Goal: Information Seeking & Learning: Learn about a topic

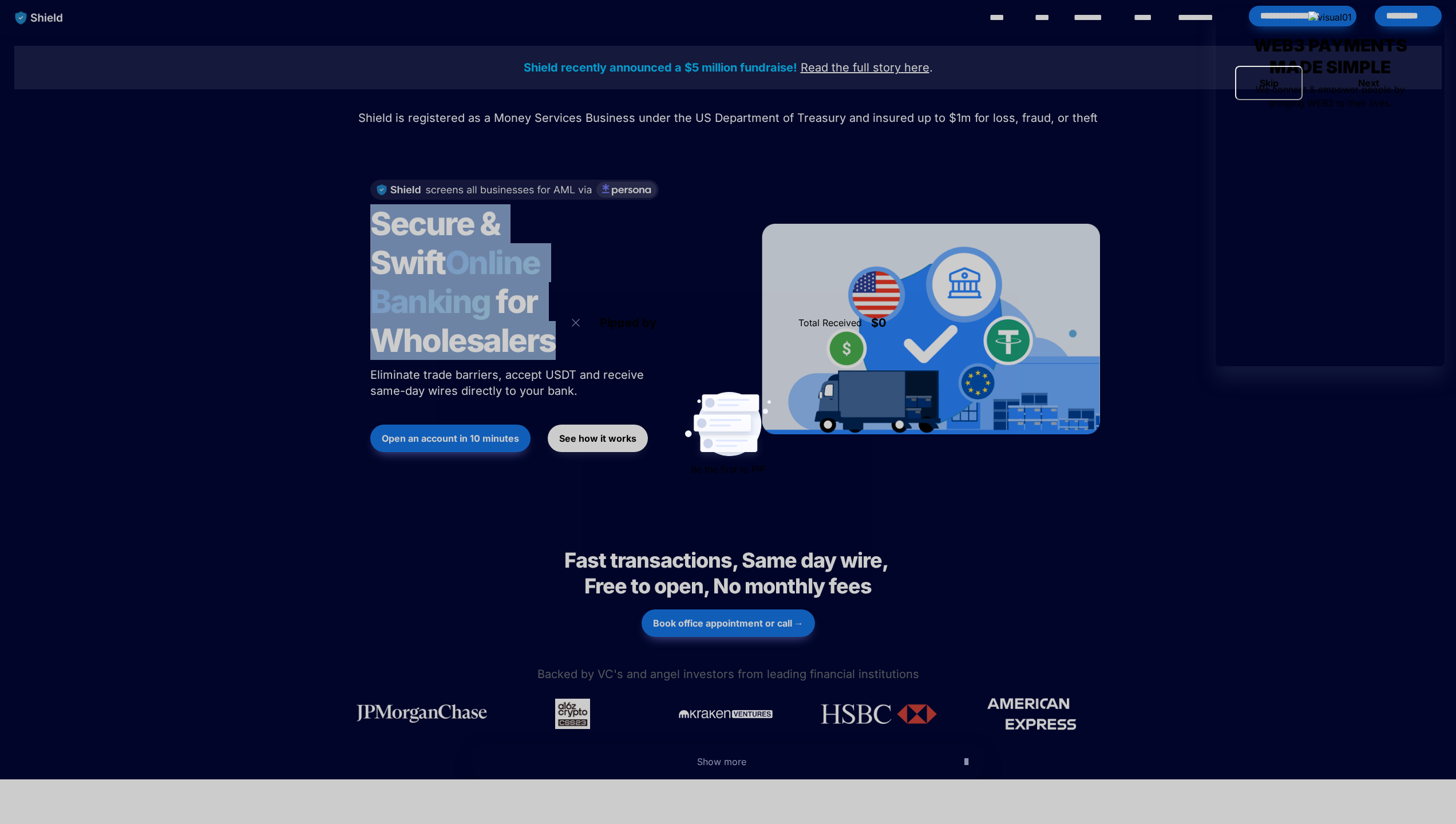
drag, startPoint x: 359, startPoint y: 219, endPoint x: 613, endPoint y: 322, distance: 274.1
click at [613, 322] on div "Secure & Swift Online Banking for Wholesalers Eliminate trade barriers, accept …" at bounding box center [550, 328] width 389 height 322
click at [613, 322] on h1 "Secure & Swift Online Banking for Wholesalers" at bounding box center [513, 282] width 286 height 165
drag, startPoint x: 582, startPoint y: 359, endPoint x: 356, endPoint y: 229, distance: 260.7
click at [356, 229] on div "Secure & Swift Online Banking for Wholesalers Eliminate trade barriers, accept …" at bounding box center [550, 328] width 389 height 322
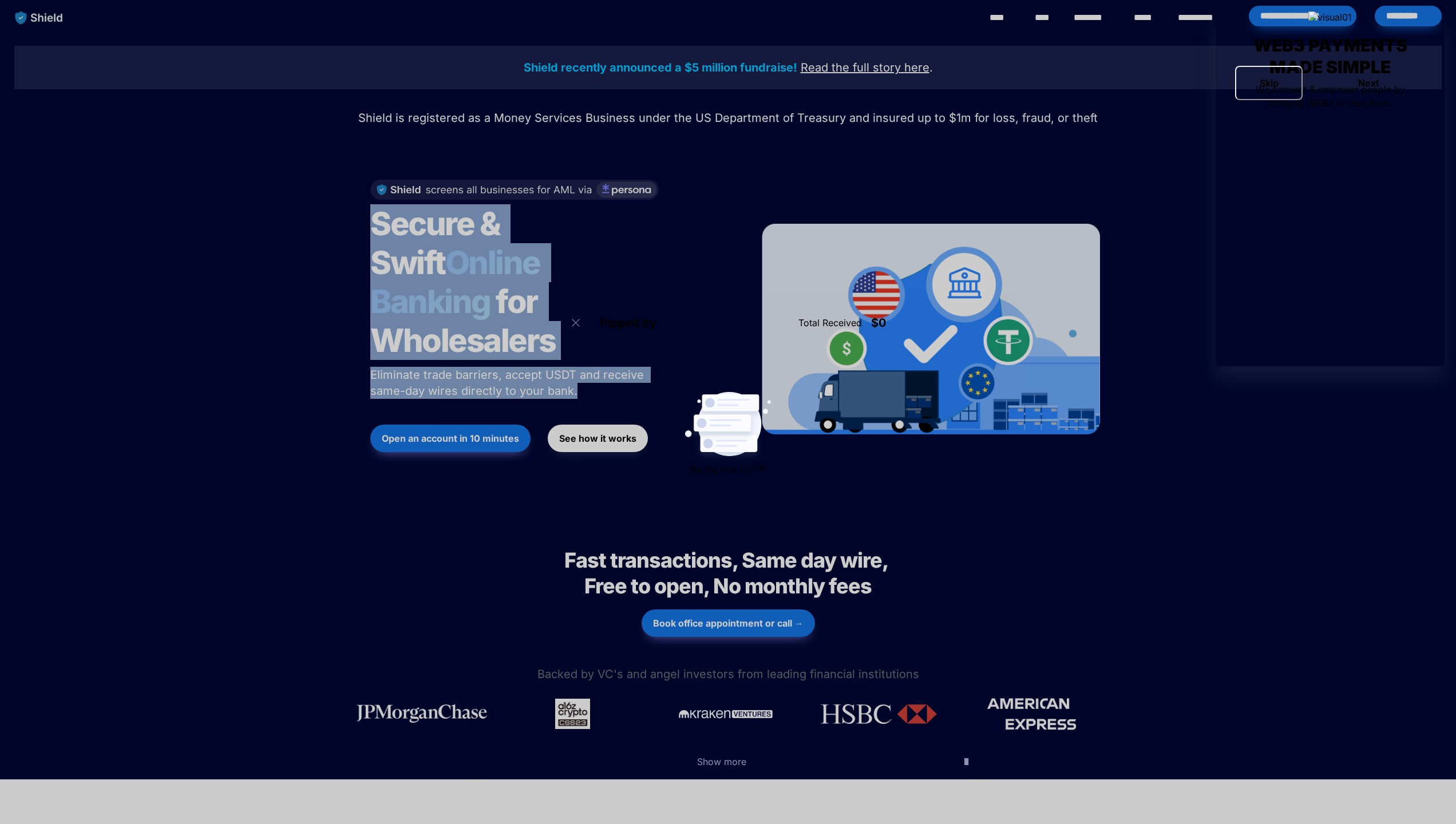
click at [356, 229] on div "Secure & Swift Online Banking for Wholesalers Eliminate trade barriers, accept …" at bounding box center [550, 328] width 389 height 322
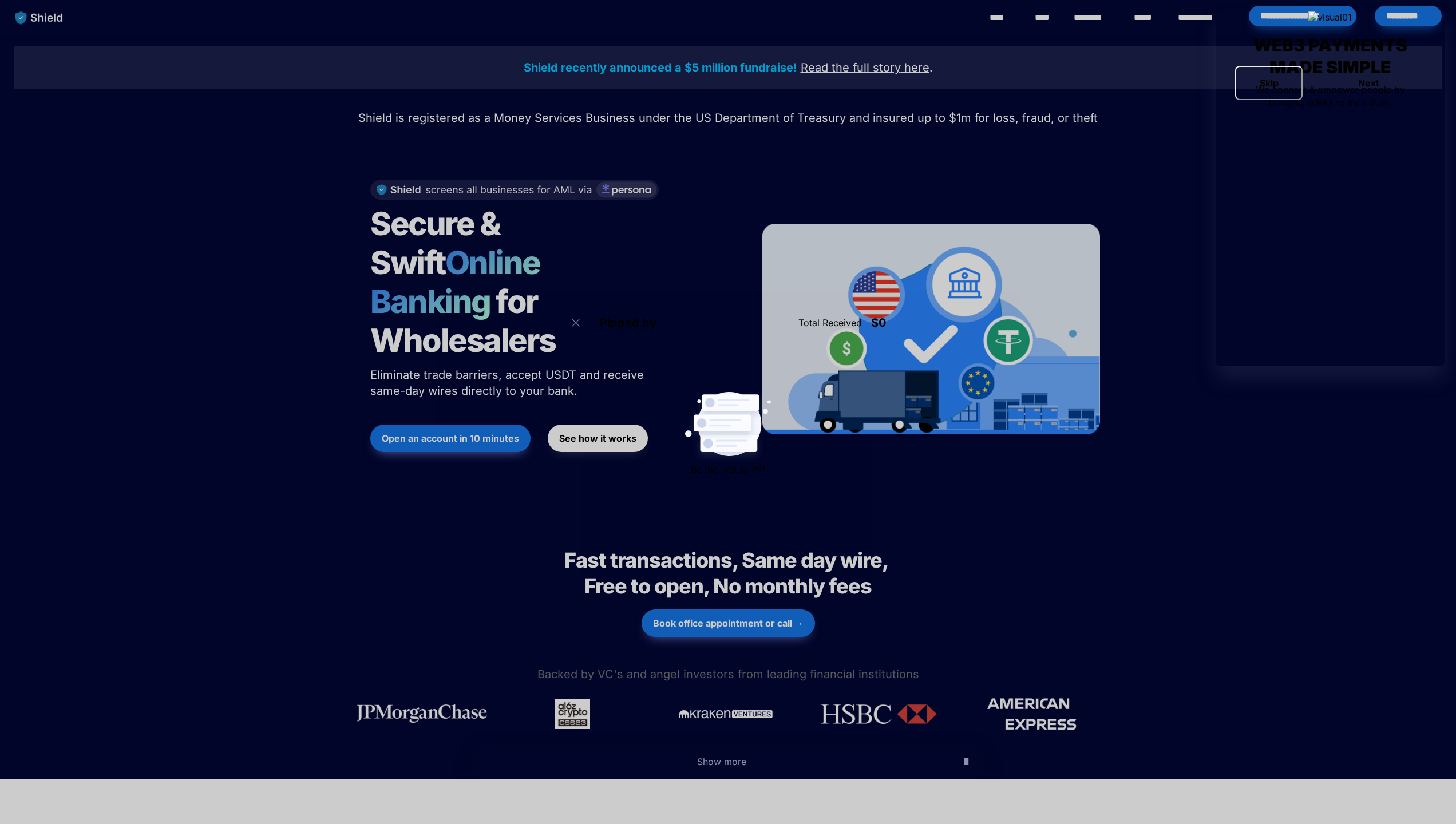
click at [298, 374] on div "Shield recently announced a $5 million fundraise! Read the full story here . Sh…" at bounding box center [728, 274] width 1456 height 479
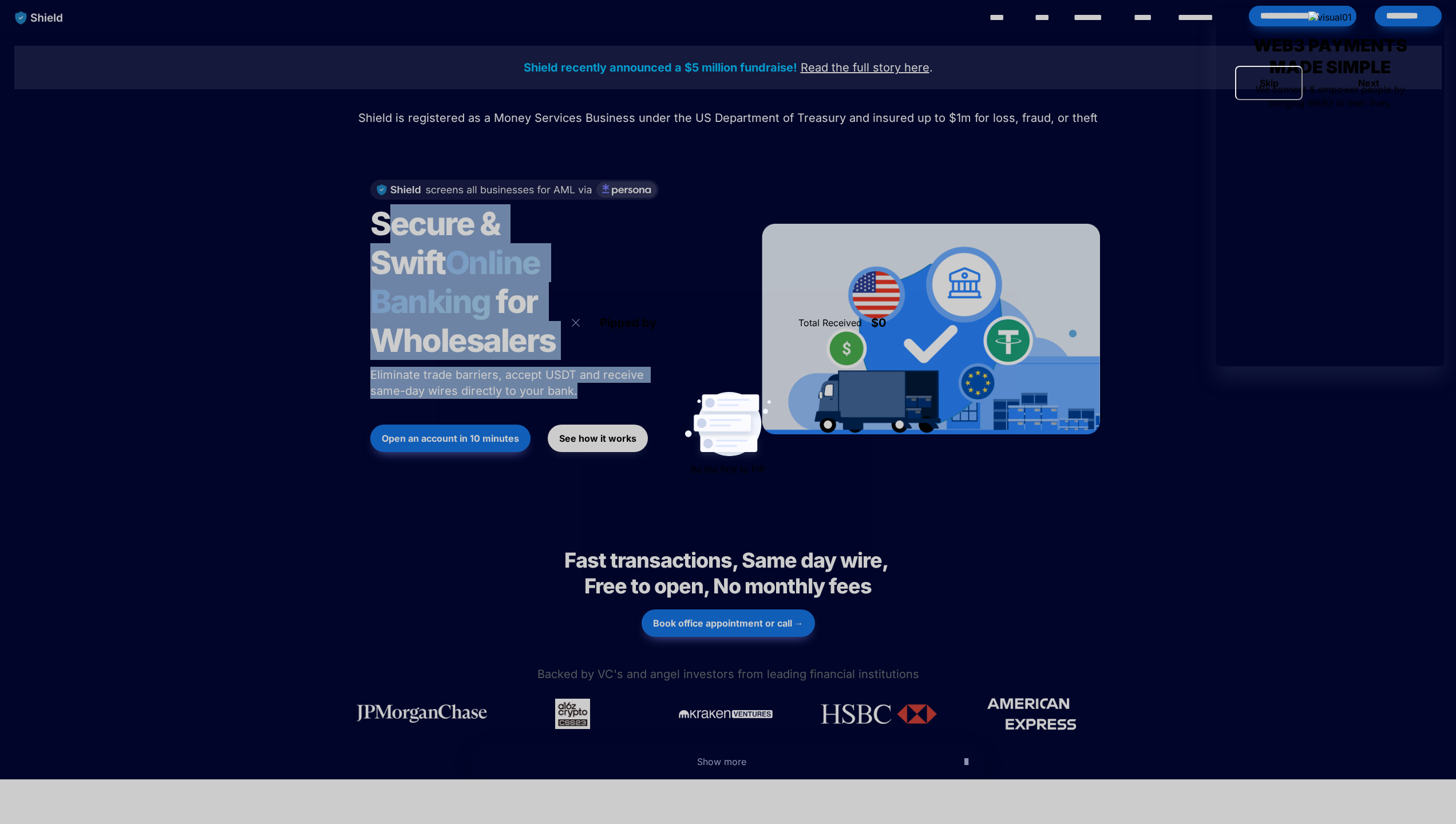
drag, startPoint x: 383, startPoint y: 217, endPoint x: 594, endPoint y: 360, distance: 254.9
click at [594, 360] on div "Secure & Swift Online Banking for Wholesalers Eliminate trade barriers, accept …" at bounding box center [550, 328] width 389 height 322
click at [594, 365] on p "Eliminate trade barriers, accept USDT and receive same-day wires directly to yo…" at bounding box center [513, 382] width 286 height 36
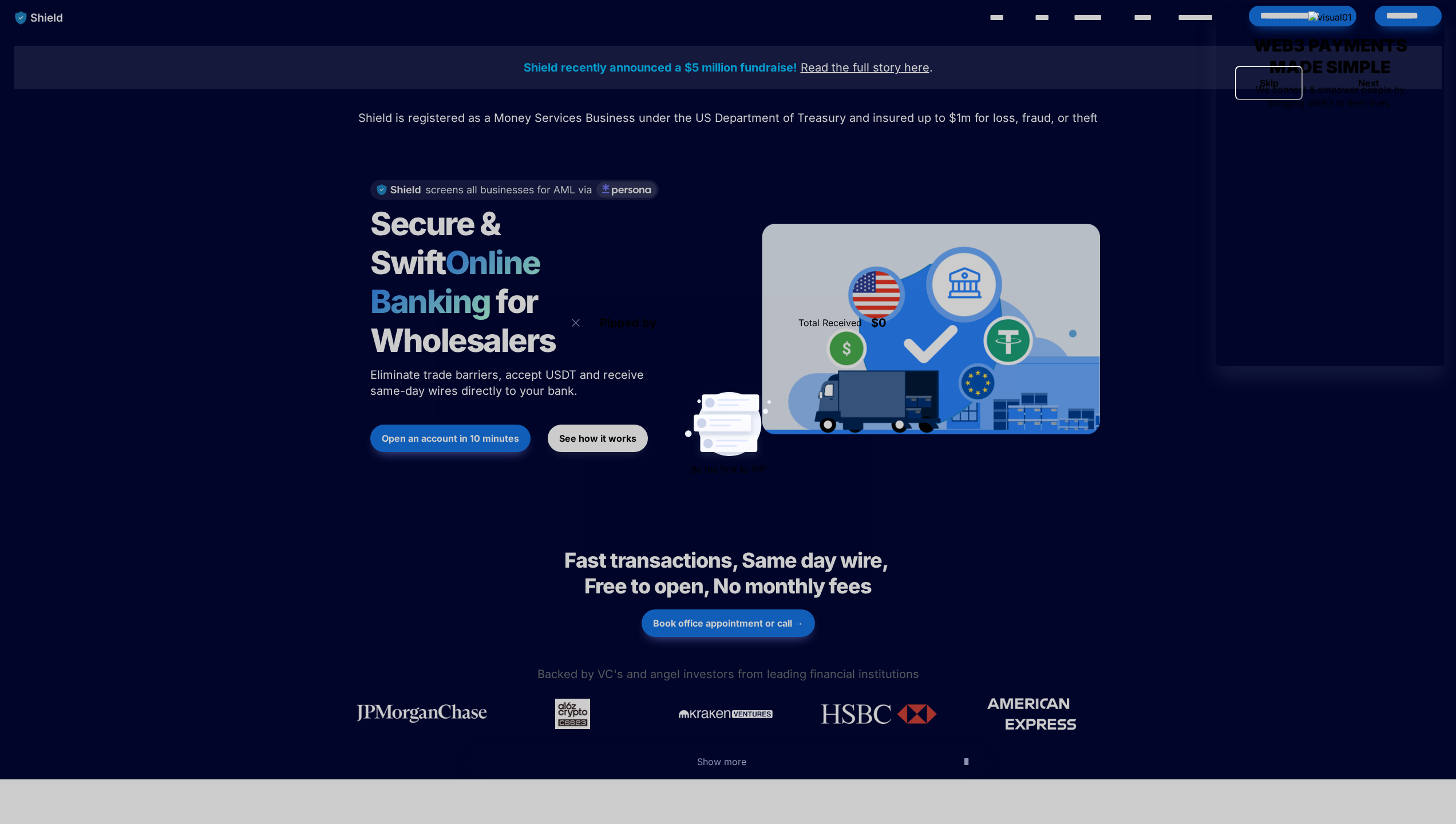
click at [1003, 14] on link "****" at bounding box center [1002, 18] width 26 height 14
click at [1005, 19] on link "****" at bounding box center [1002, 18] width 26 height 14
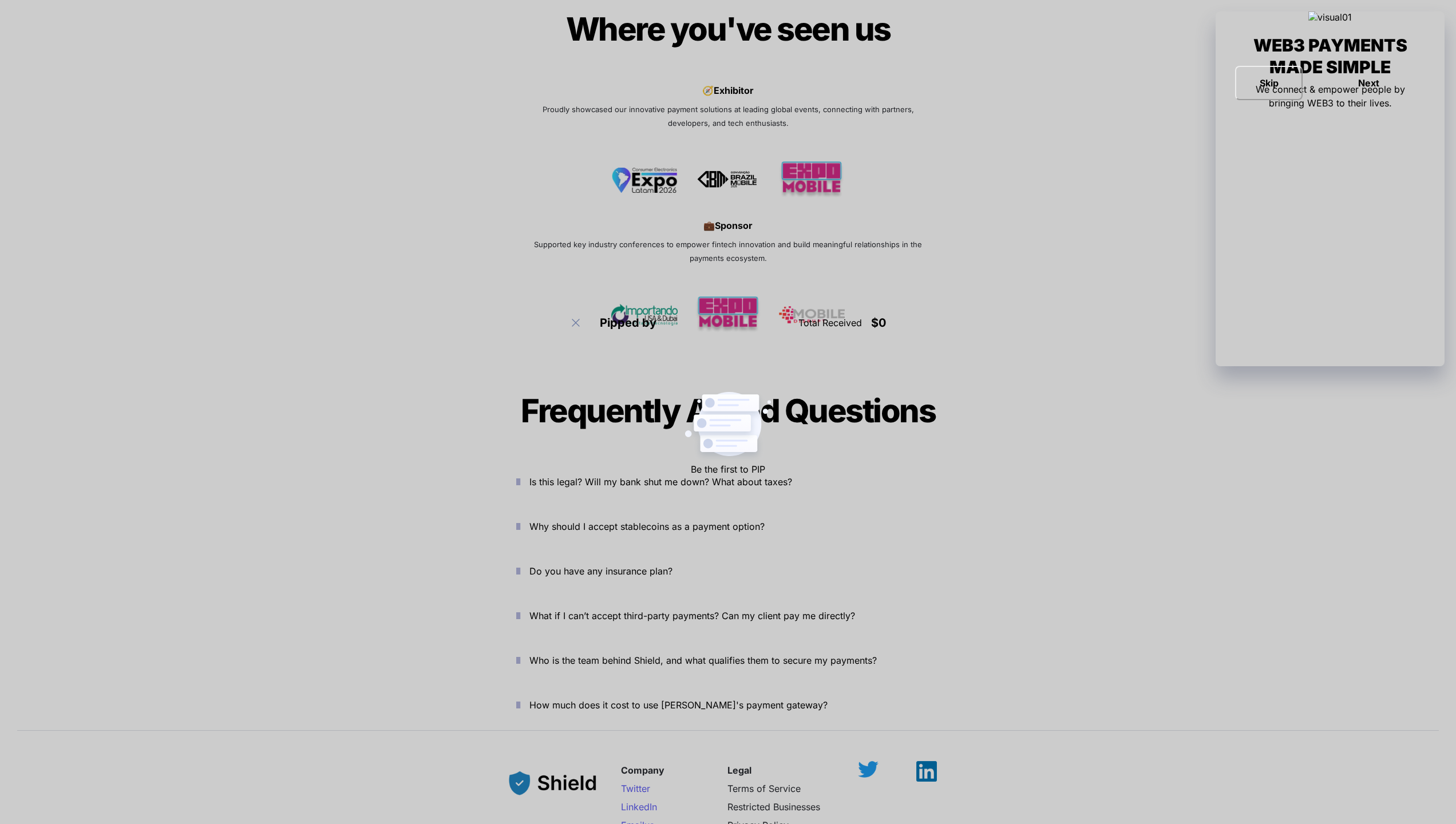
scroll to position [3503, 0]
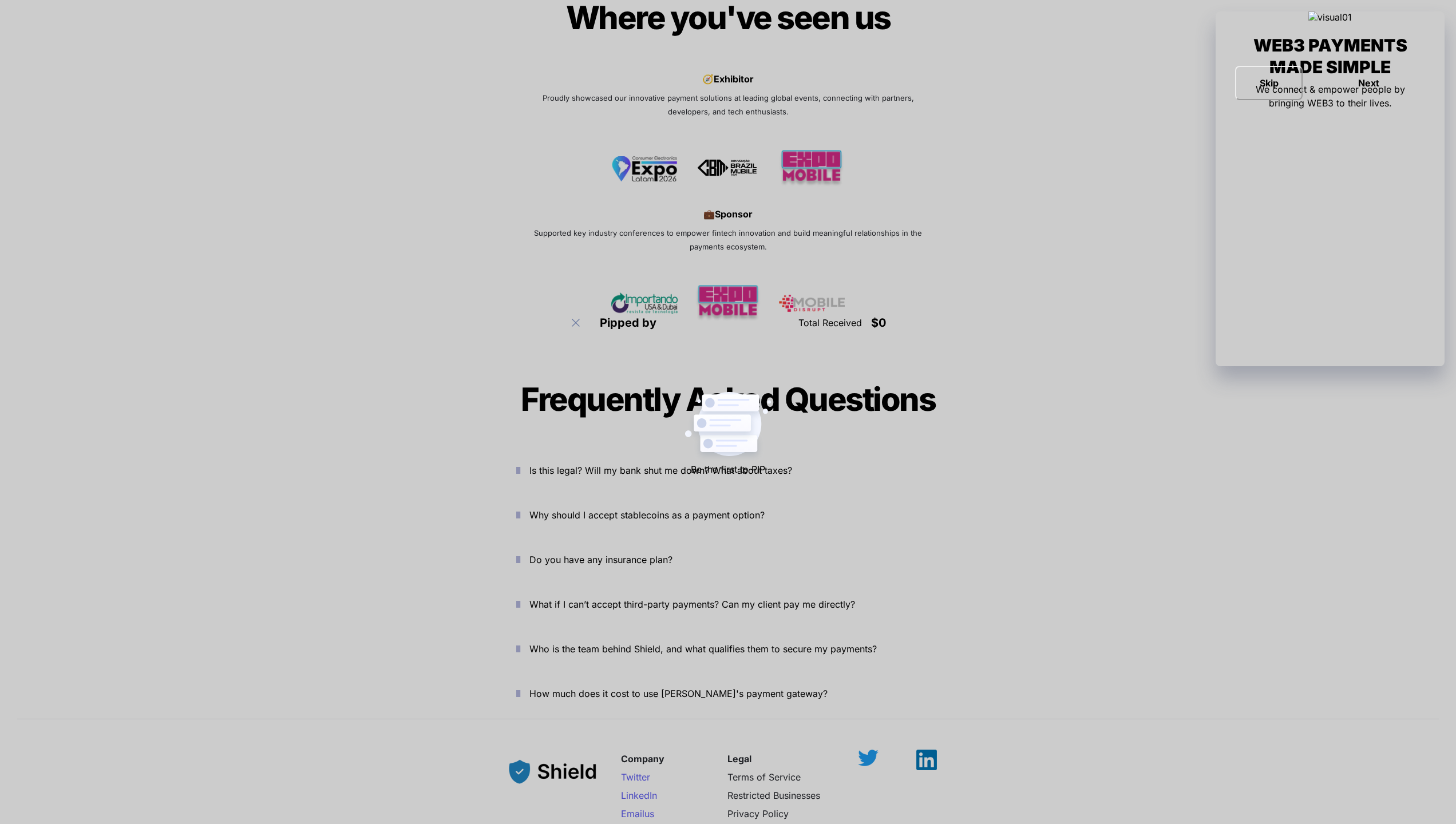
click at [586, 465] on span "Is this legal? Will my bank shut me down? What about taxes?" at bounding box center [660, 470] width 263 height 11
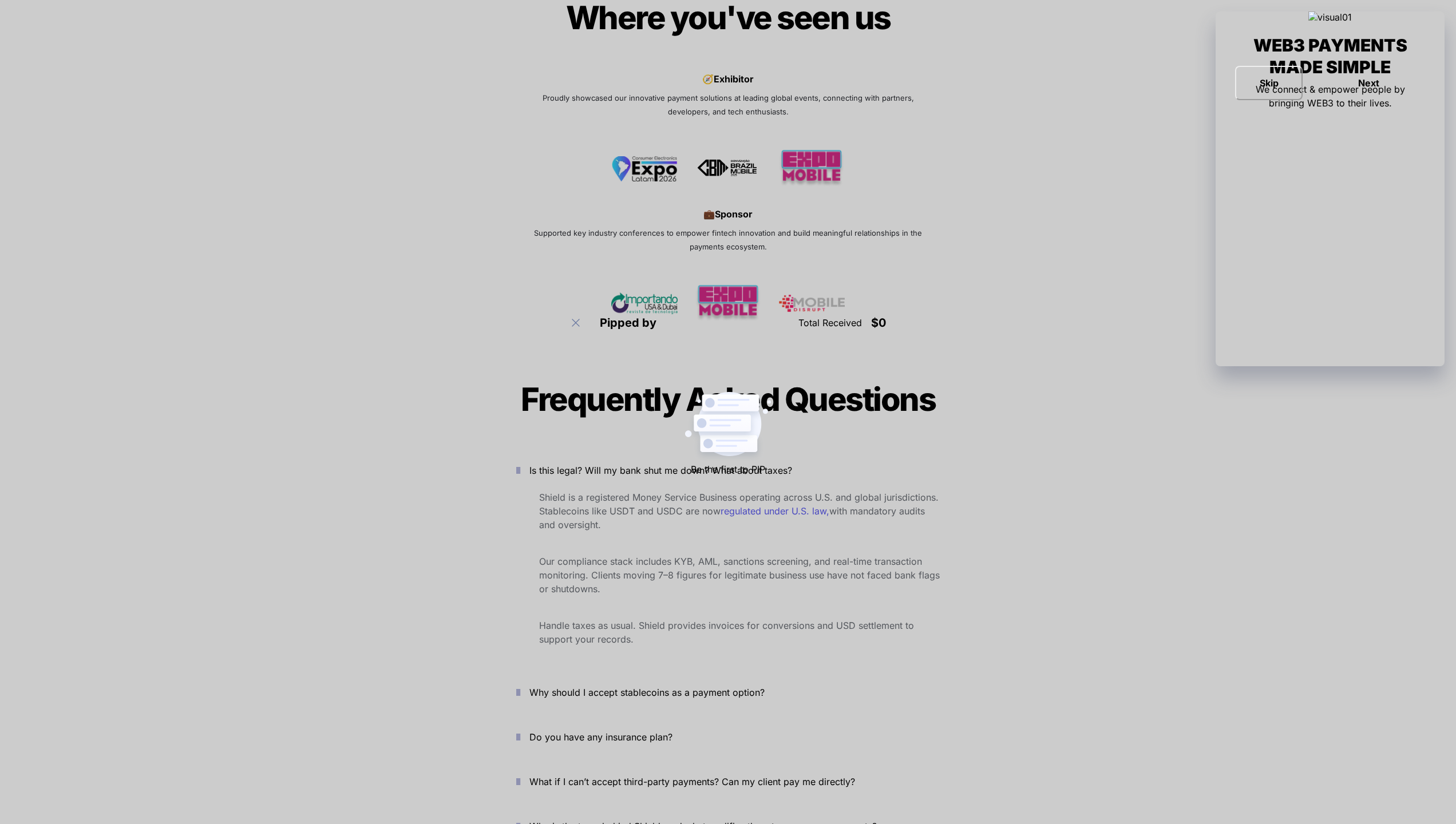
click at [568, 687] on span "Why should I accept stablecoins as a payment option?" at bounding box center [646, 692] width 235 height 11
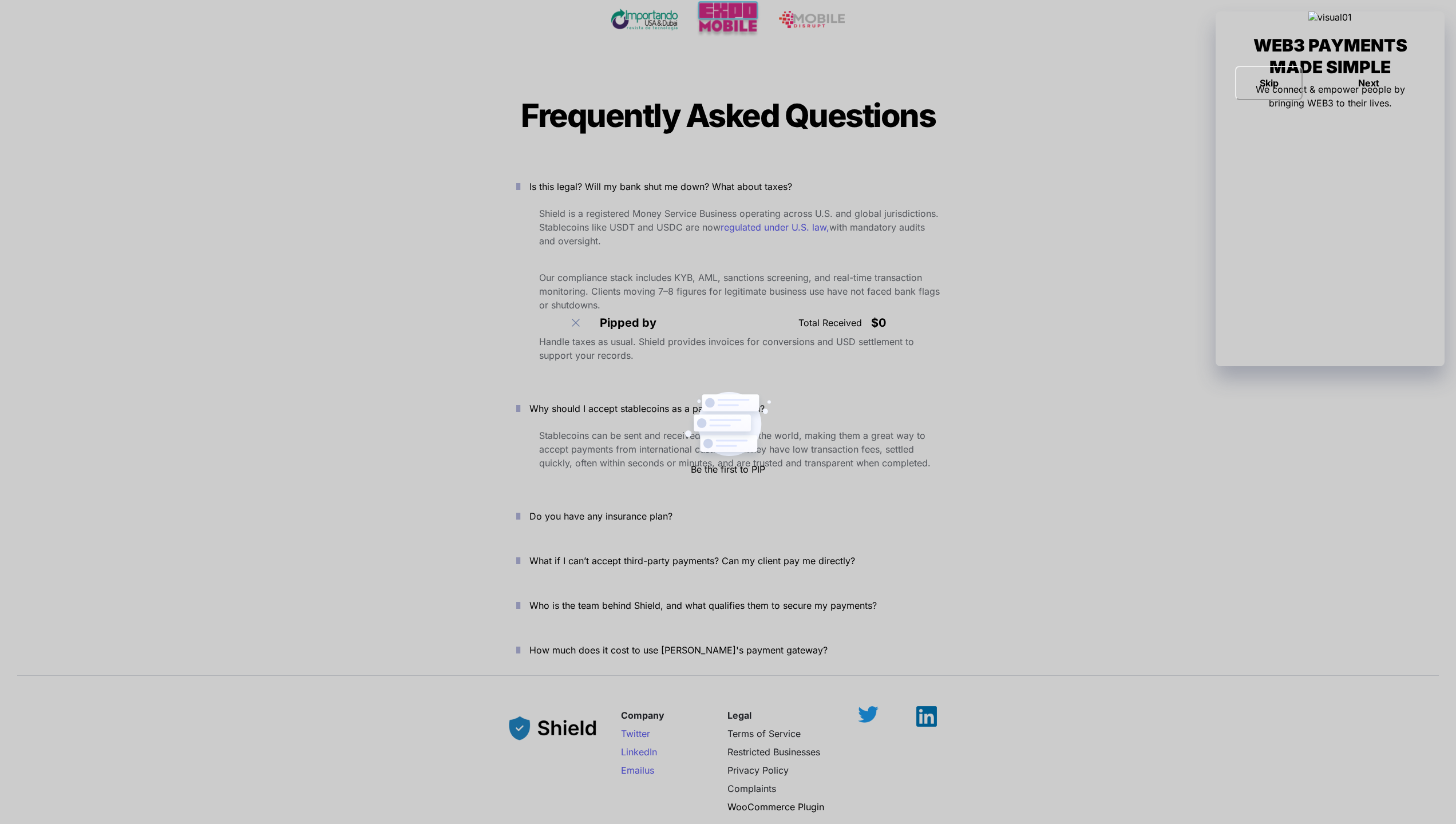
scroll to position [3824, 0]
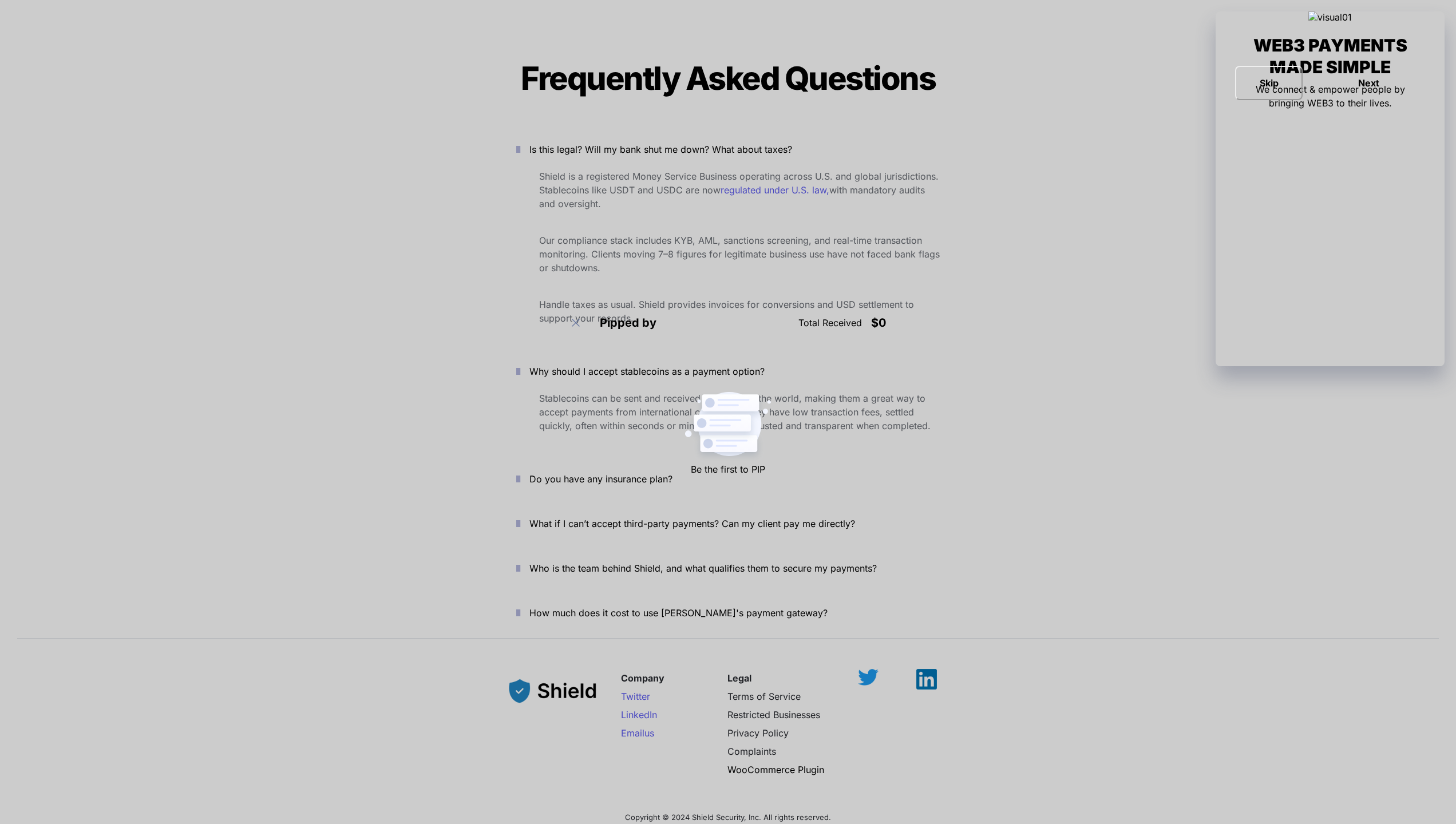
click at [564, 470] on p "Do you have any insurance plan?" at bounding box center [734, 479] width 410 height 19
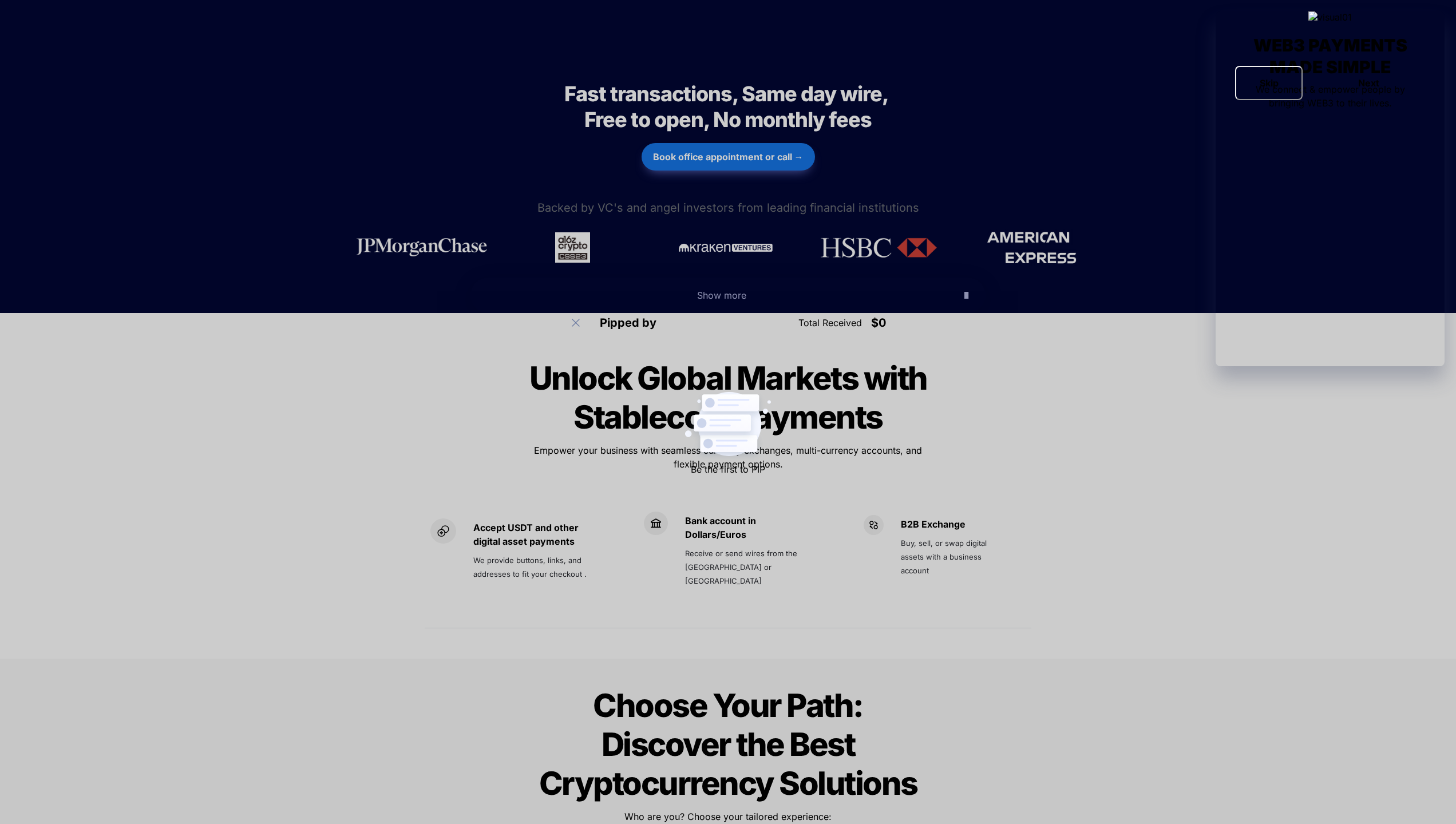
scroll to position [0, 0]
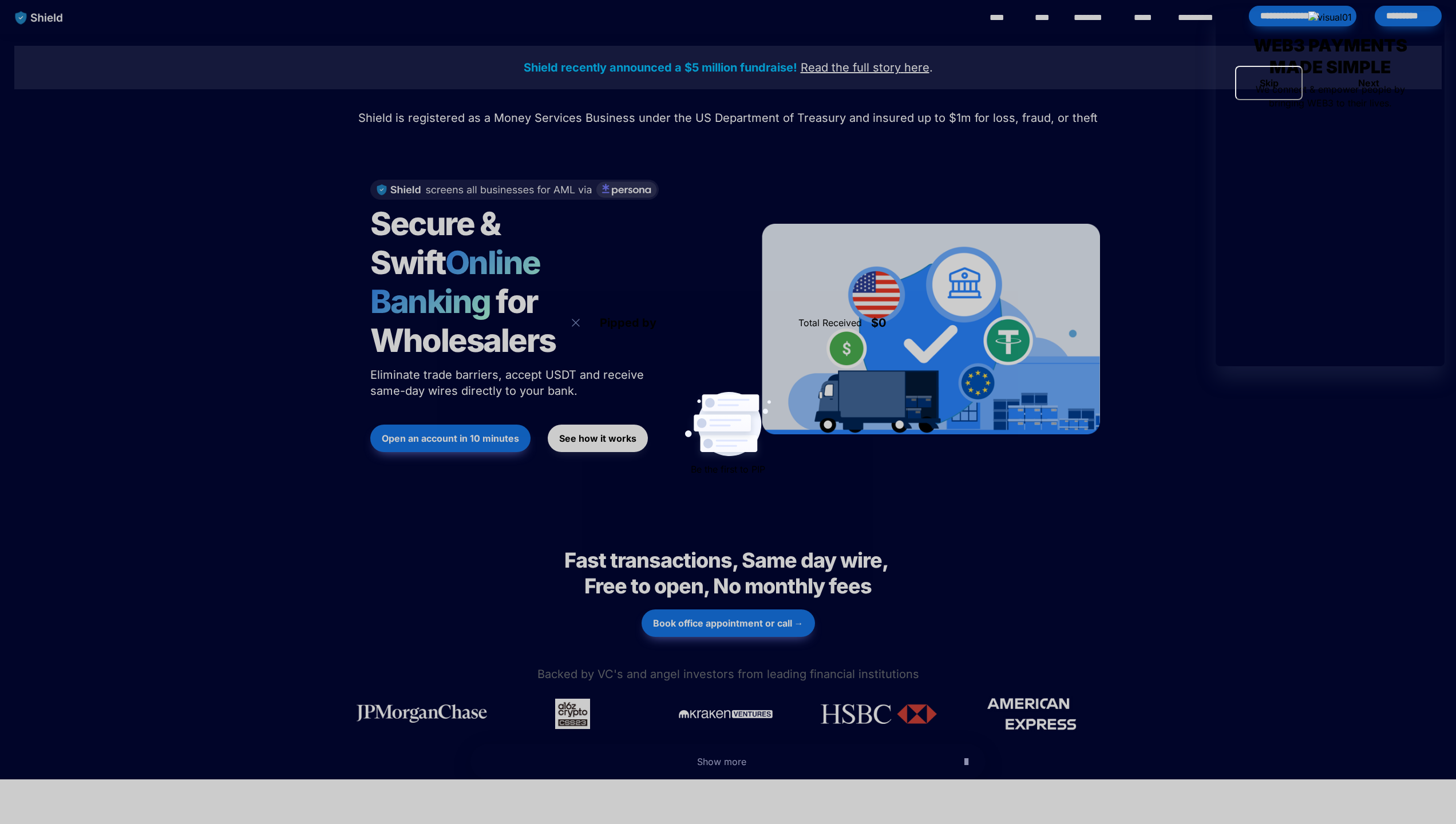
click at [1001, 21] on link "****" at bounding box center [1002, 18] width 26 height 14
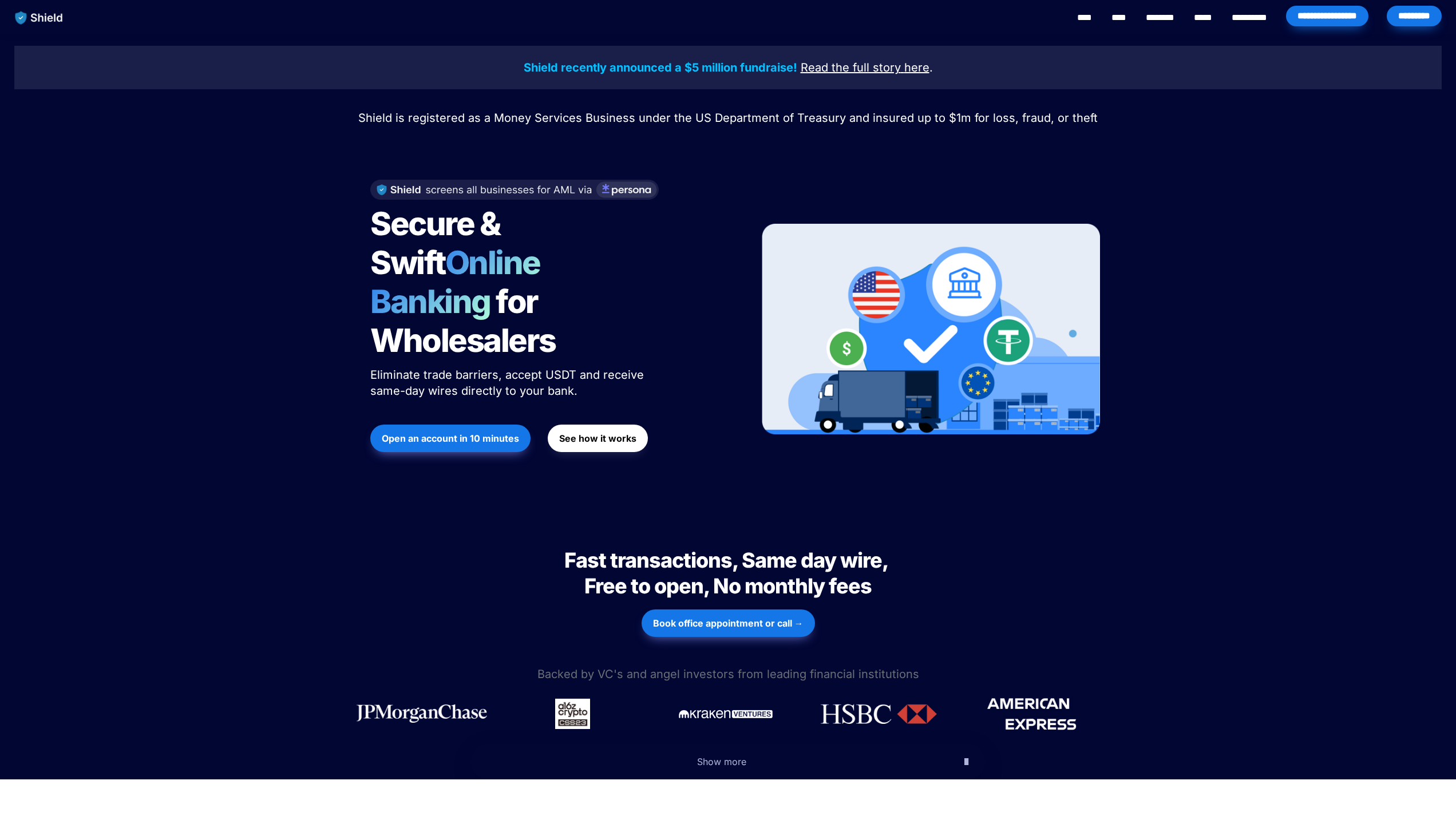
click at [1112, 18] on link "****" at bounding box center [1119, 18] width 15 height 14
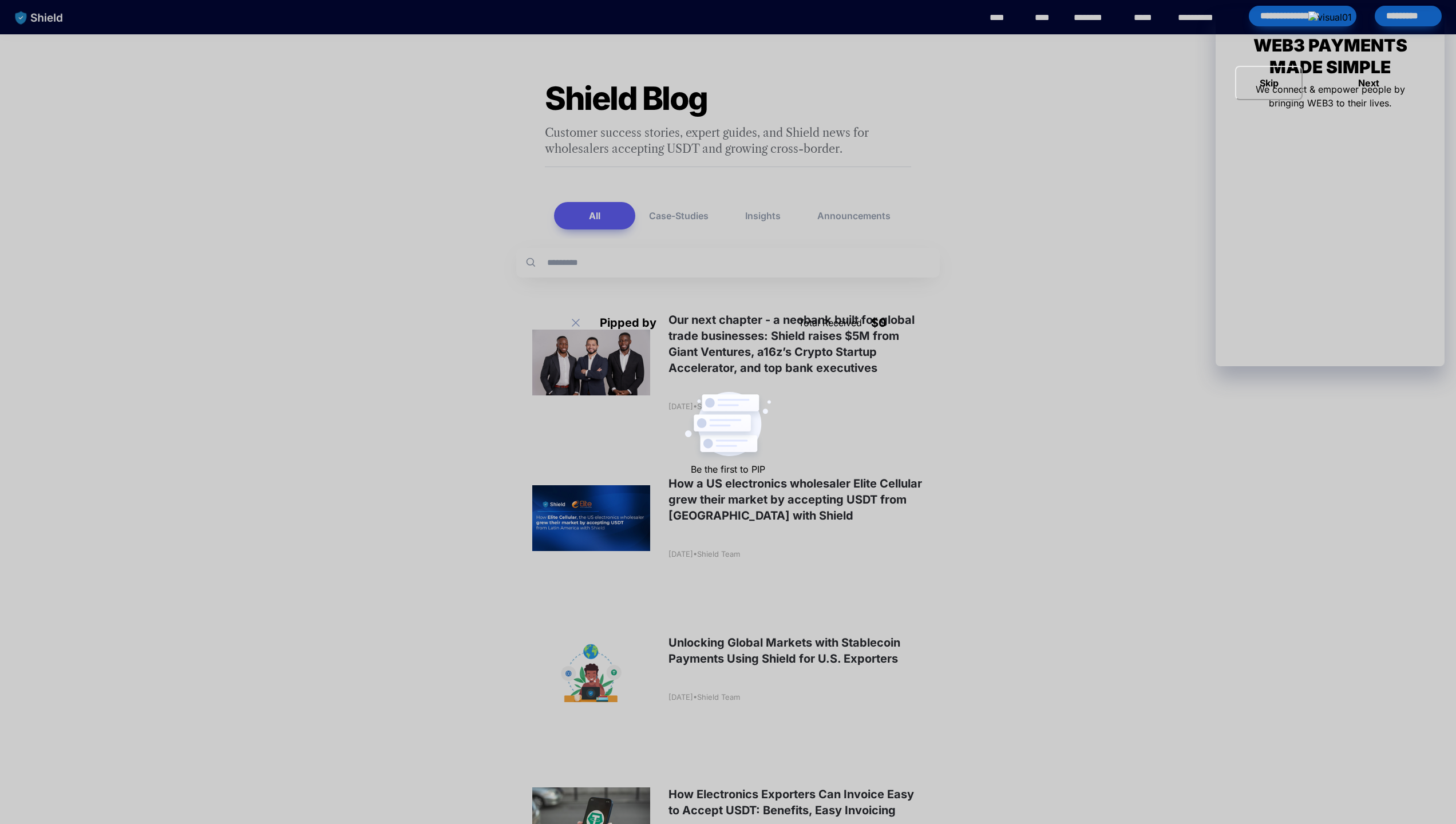
click at [1007, 18] on link "****" at bounding box center [1002, 18] width 26 height 14
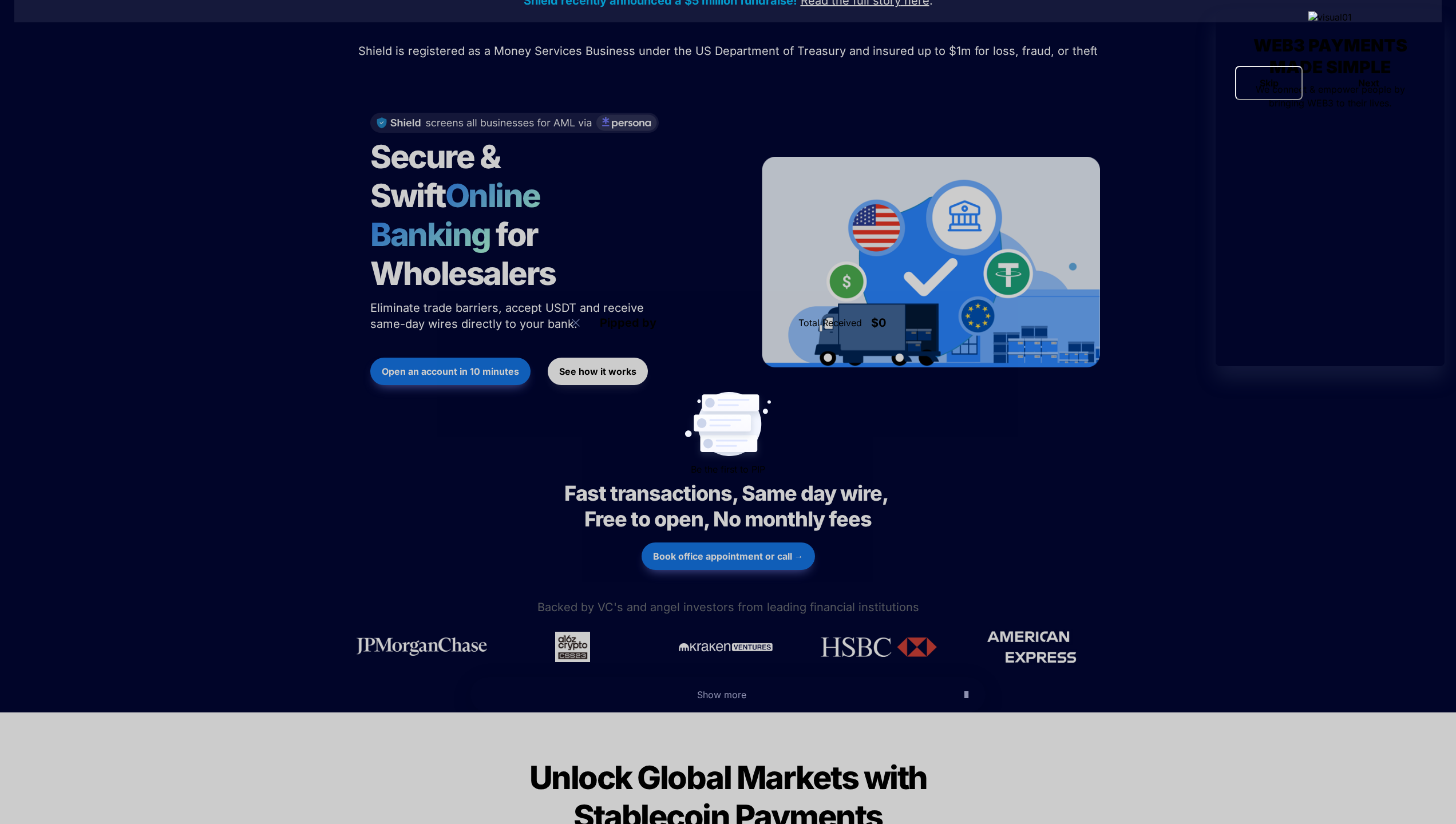
scroll to position [72, 0]
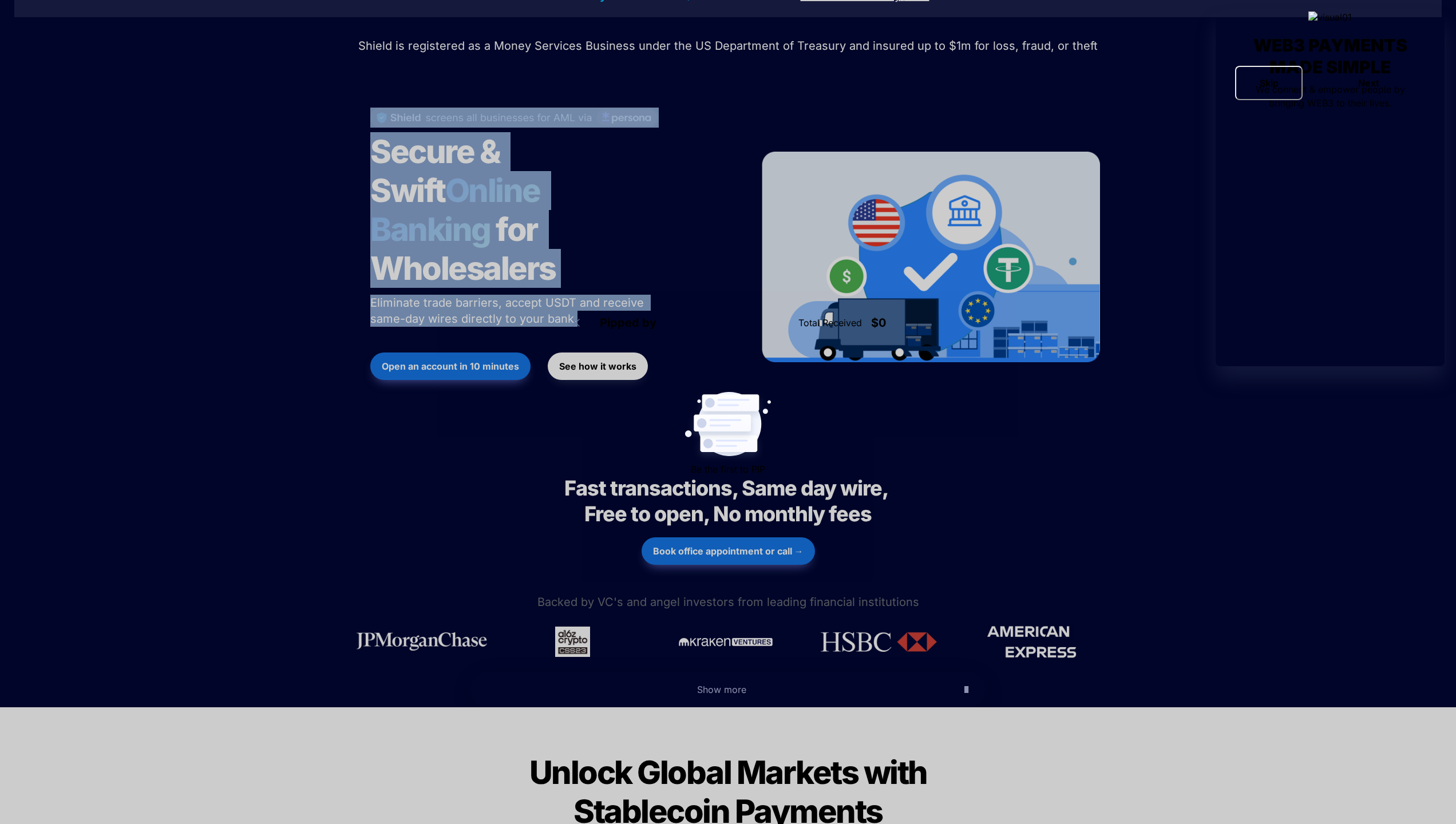
drag, startPoint x: 367, startPoint y: 119, endPoint x: 553, endPoint y: 289, distance: 252.0
click at [553, 289] on div "Secure & Swift Online Banking for Wholesalers Eliminate trade barriers, accept …" at bounding box center [550, 257] width 389 height 322
click at [553, 292] on p "Eliminate trade barriers, accept USDT and receive same-day wires directly to yo…" at bounding box center [513, 310] width 286 height 36
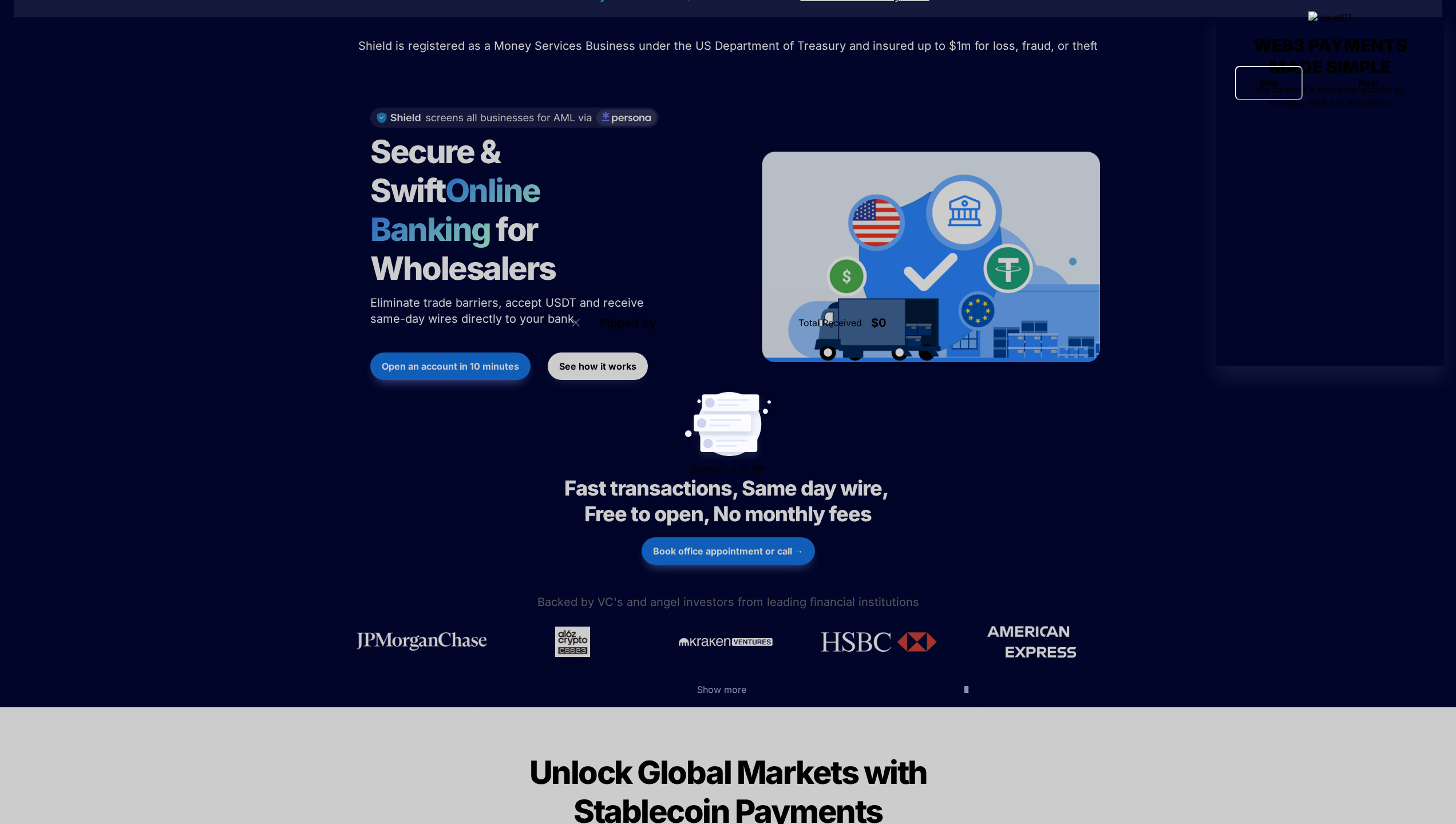
scroll to position [0, 0]
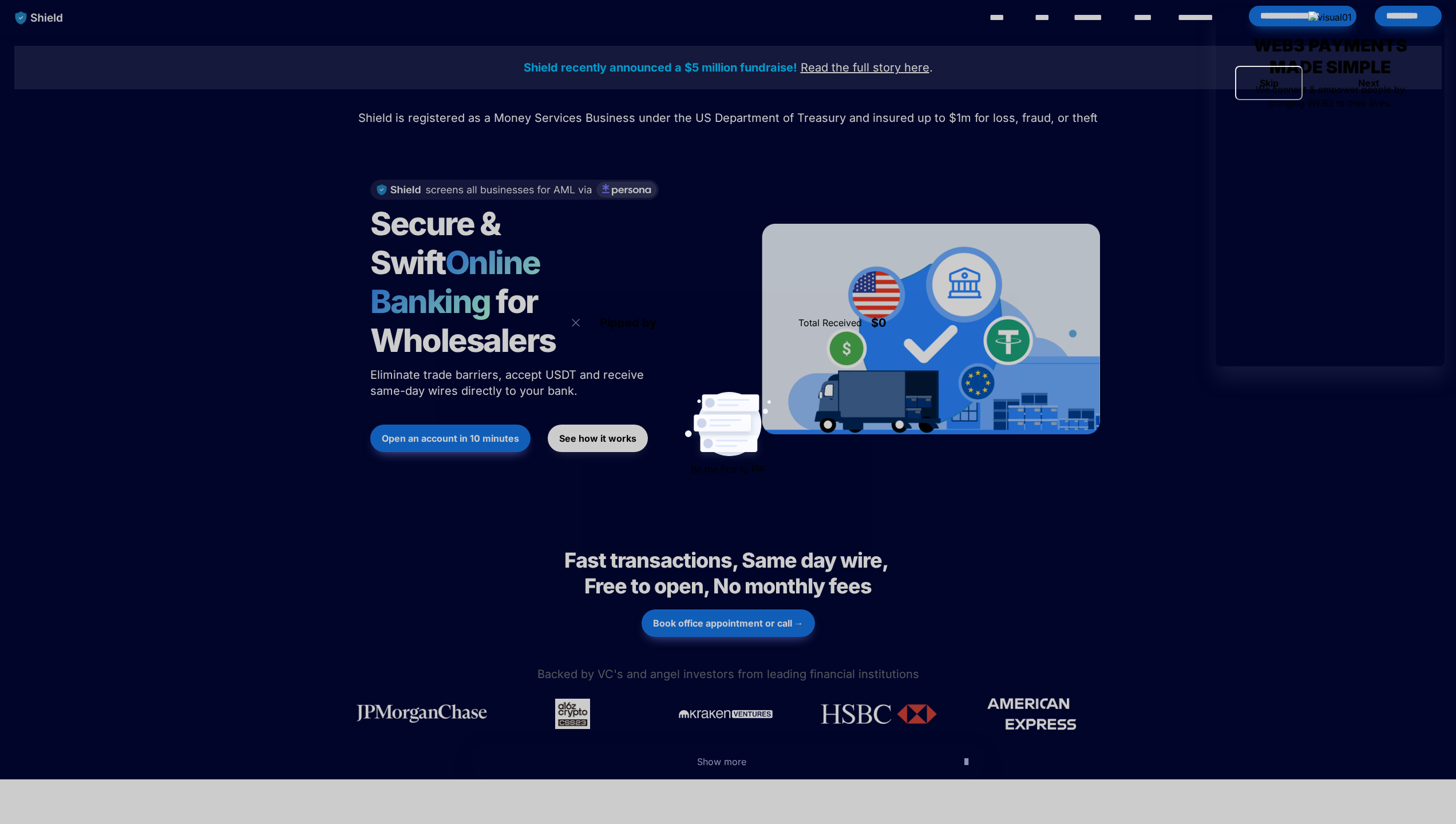
click at [45, 16] on img "main navigation" at bounding box center [39, 18] width 59 height 24
click at [593, 425] on button "See how it works" at bounding box center [598, 439] width 100 height 28
